Goal: Task Accomplishment & Management: Use online tool/utility

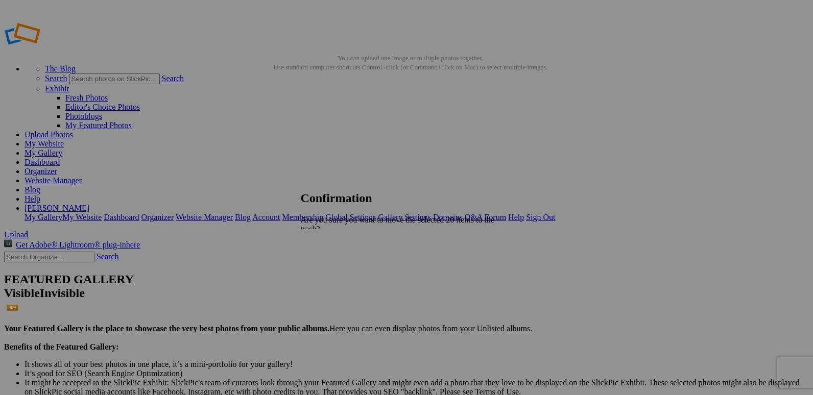
click at [335, 270] on span "Yes" at bounding box center [329, 274] width 12 height 9
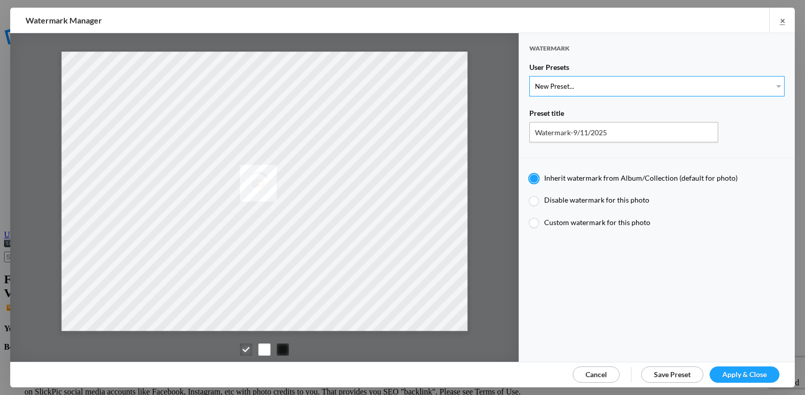
click at [614, 85] on select "New Preset... @etergen_sports lower @etergen_sports2 PRINT WATERMARK LOWER" at bounding box center [657, 86] width 255 height 20
select select "2: Object"
click at [530, 76] on select "New Preset... @etergen_sports lower @etergen_sports2 PRINT WATERMARK LOWER" at bounding box center [657, 86] width 255 height 20
type input "@etergen_sports2"
radio input "false"
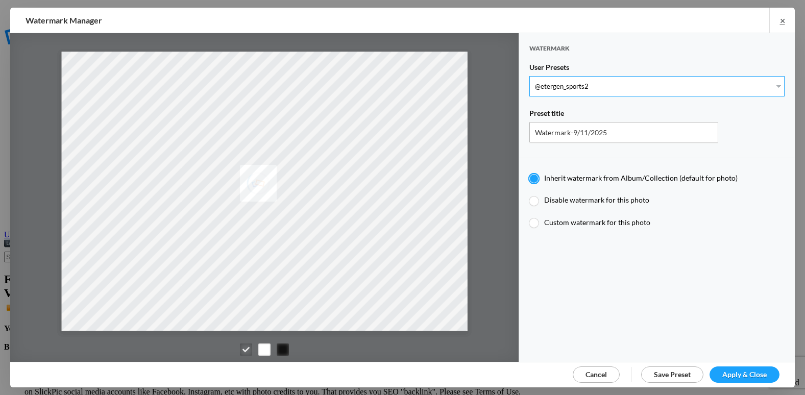
radio input "true"
type input "@etergen_sports"
type input "0.5"
type input "128"
radio input "true"
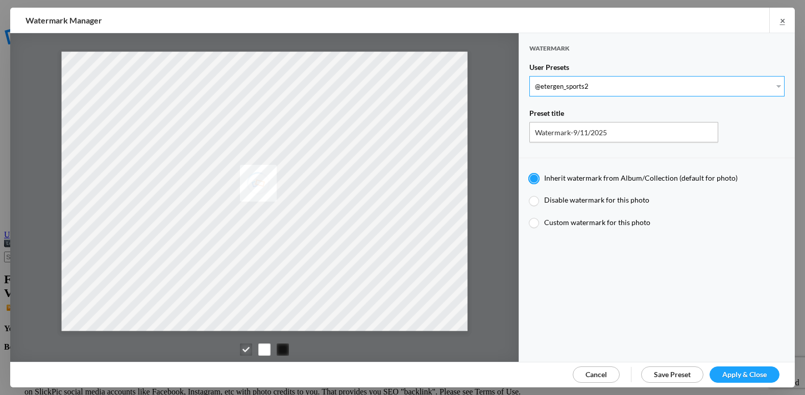
type input "0"
type input "20"
radio input "false"
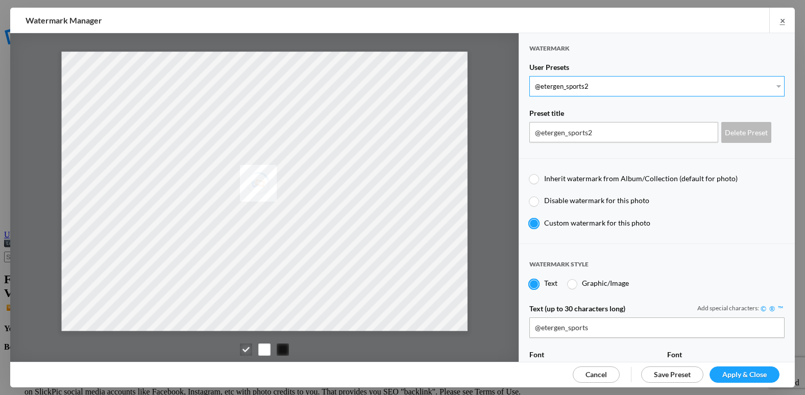
scroll to position [255, 0]
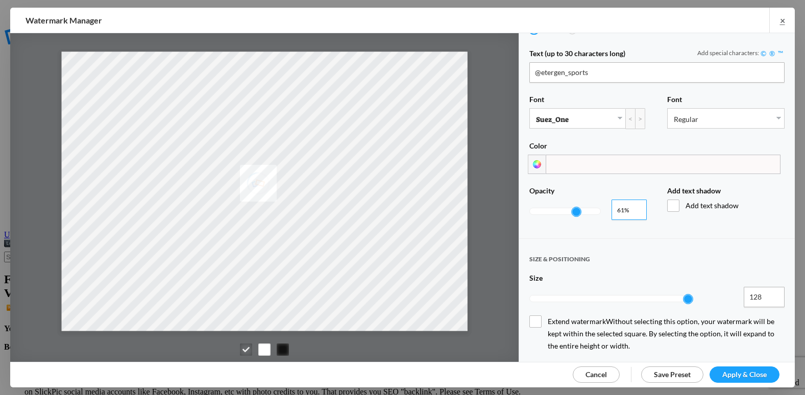
click at [633, 203] on input "0.62" at bounding box center [629, 210] width 35 height 20
type input "0.75"
click at [633, 203] on input "0.75" at bounding box center [629, 210] width 35 height 20
click at [757, 375] on span "Apply & Close" at bounding box center [745, 374] width 44 height 9
